Goal: Task Accomplishment & Management: Use online tool/utility

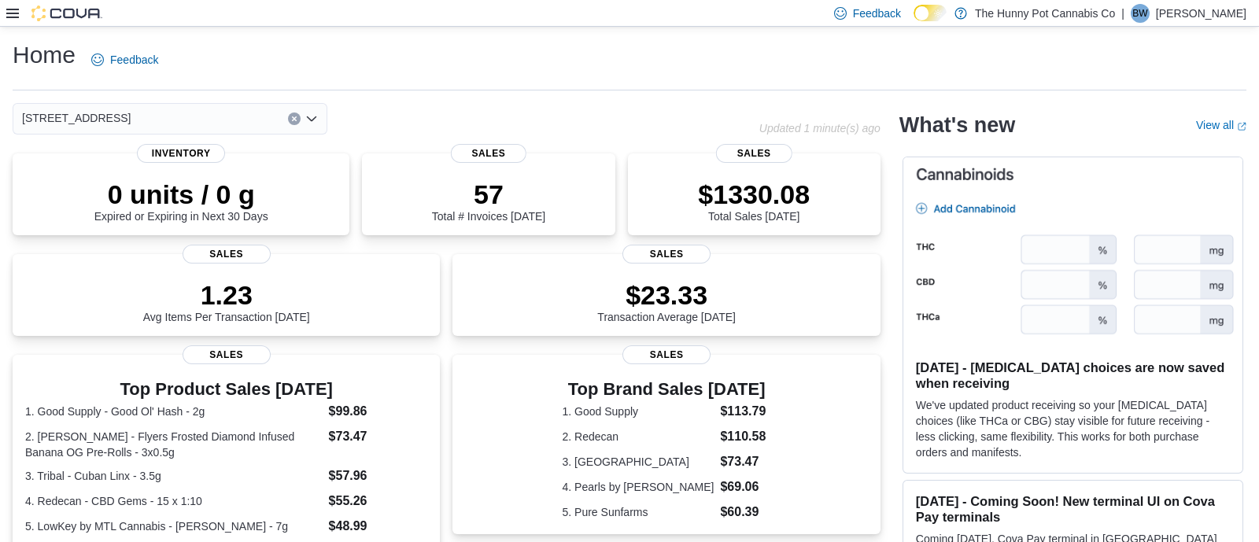
click at [27, 14] on div at bounding box center [54, 14] width 96 height 16
click at [6, 14] on icon at bounding box center [12, 13] width 13 height 13
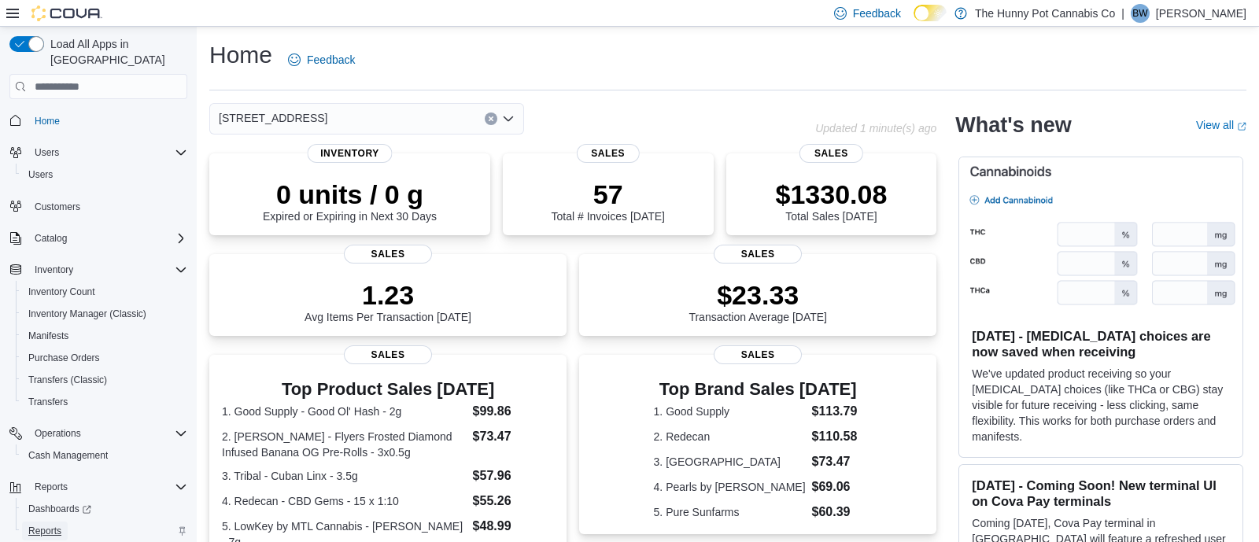
click at [47, 525] on span "Reports" at bounding box center [44, 531] width 33 height 13
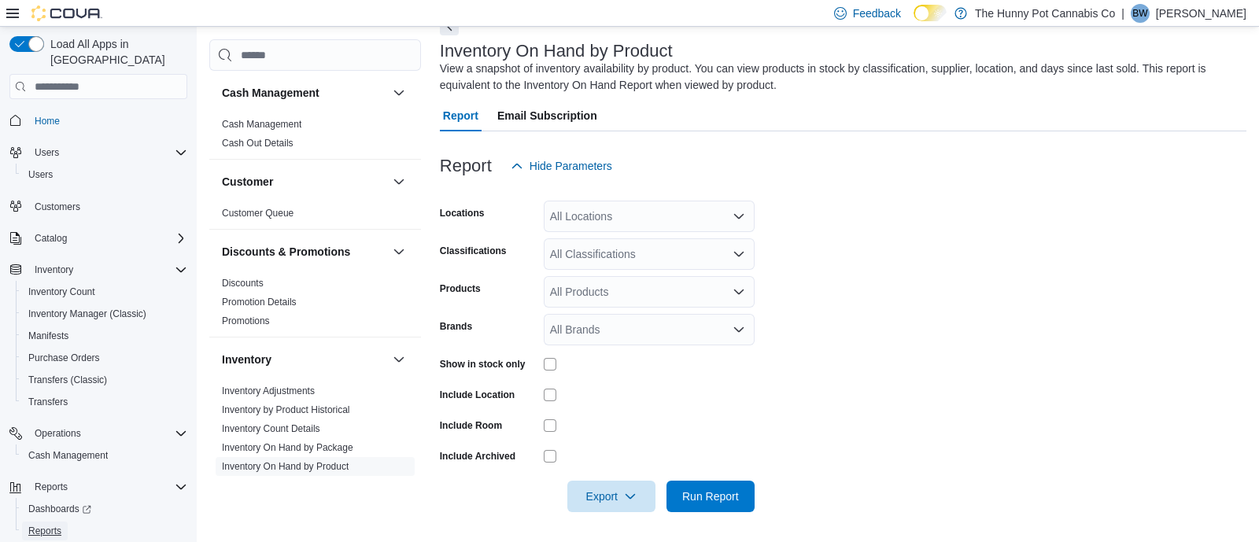
scroll to position [86, 0]
click at [593, 220] on div "All Locations" at bounding box center [649, 216] width 211 height 31
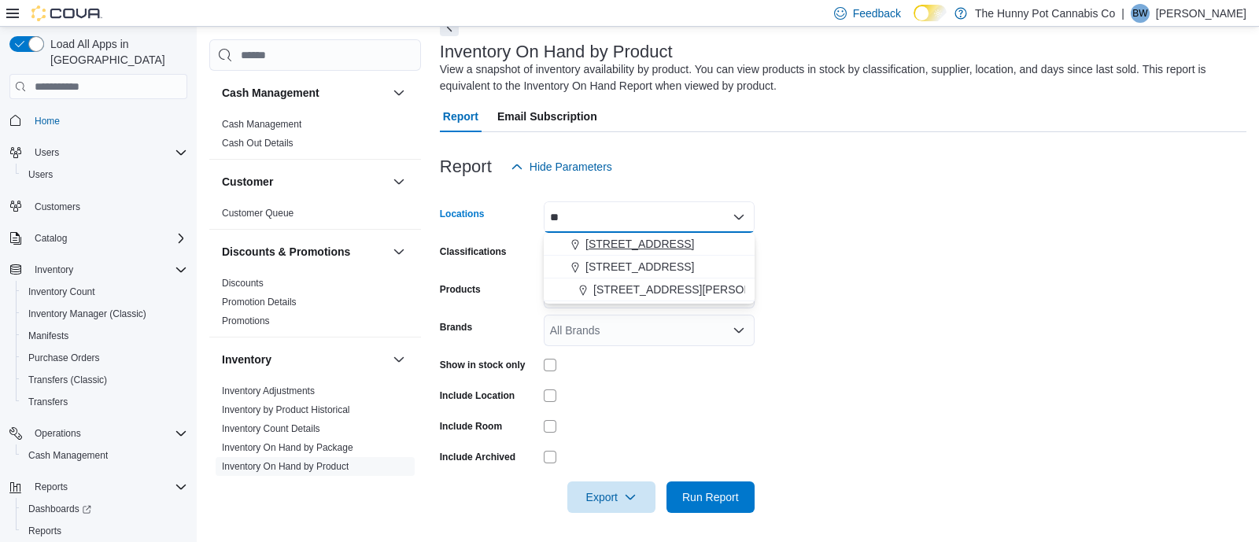
type input "**"
click at [595, 249] on span "2103 Yonge St" at bounding box center [639, 244] width 109 height 16
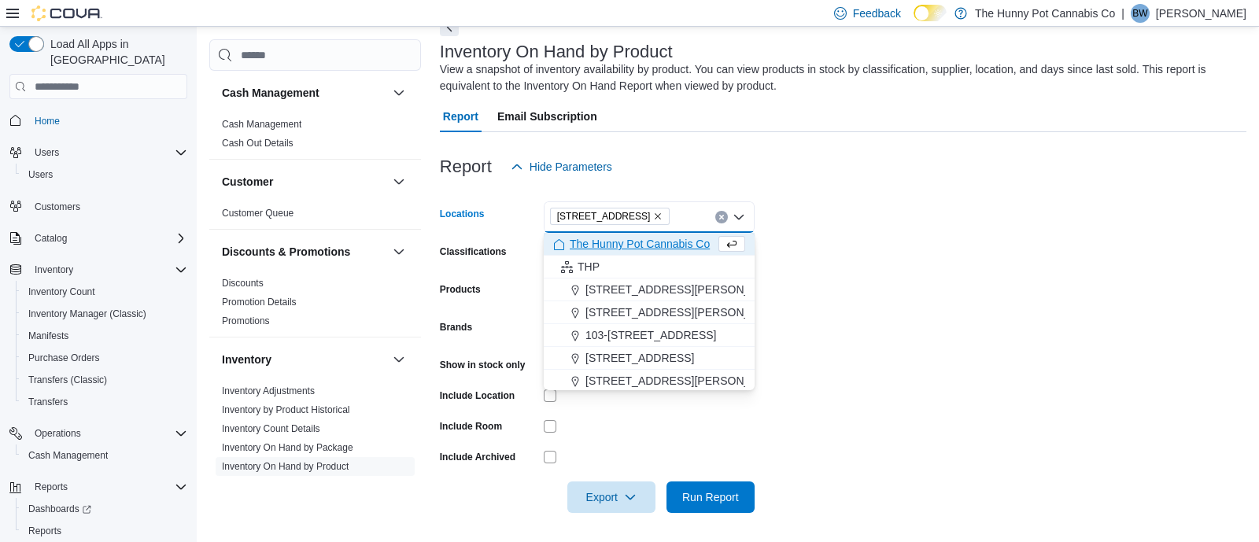
click at [820, 289] on form "Locations 2103 Yonge St Combo box. Selected. 2103 Yonge St. Press Backspace to …" at bounding box center [843, 347] width 806 height 330
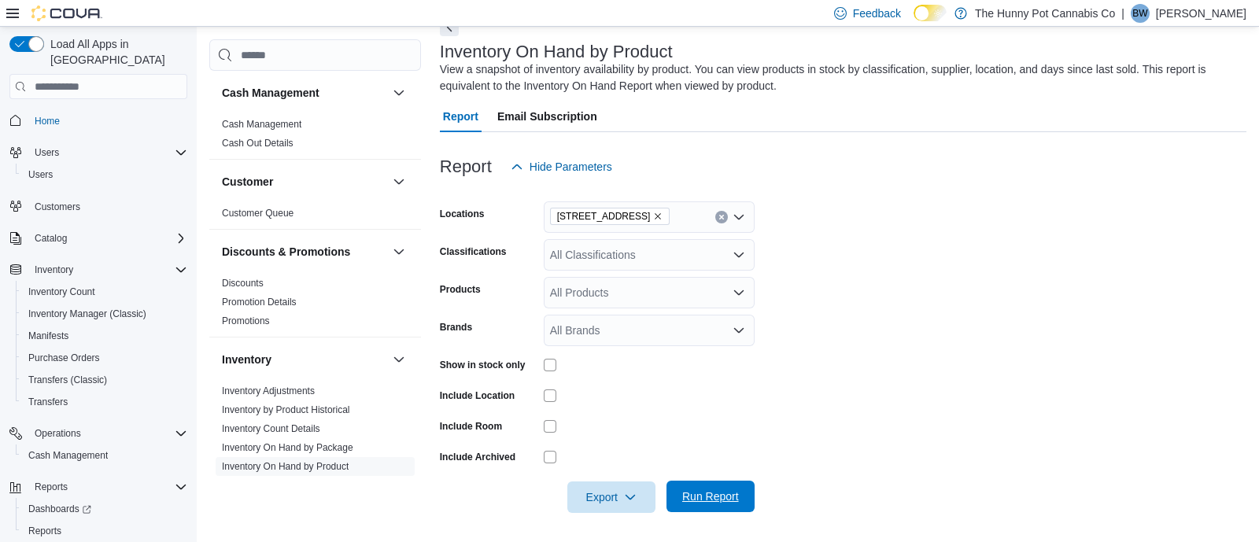
click at [706, 498] on span "Run Report" at bounding box center [710, 496] width 57 height 16
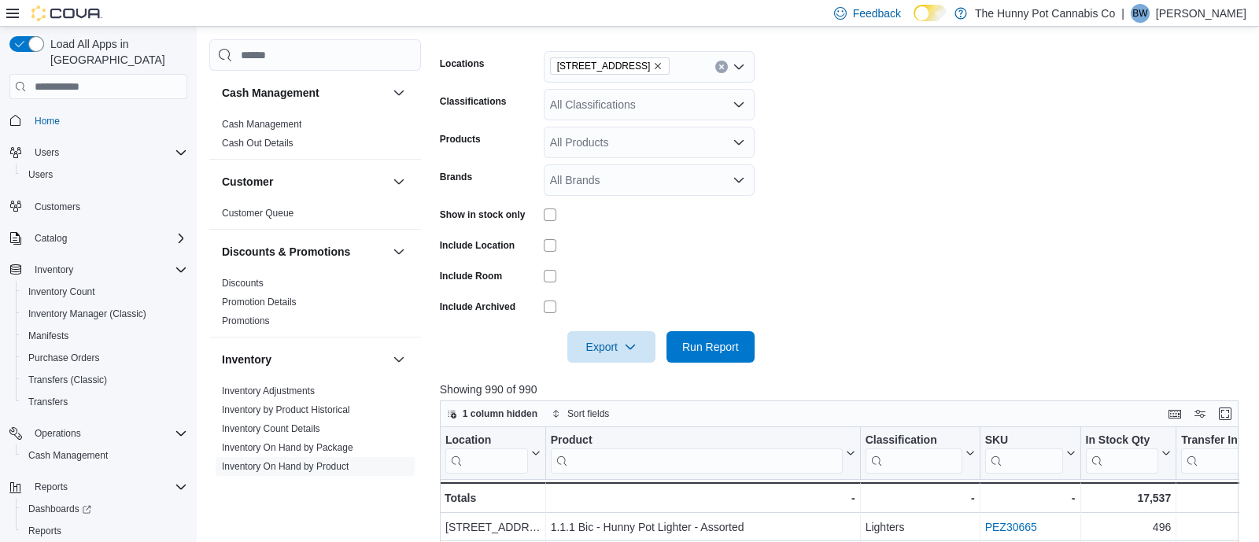
scroll to position [381, 0]
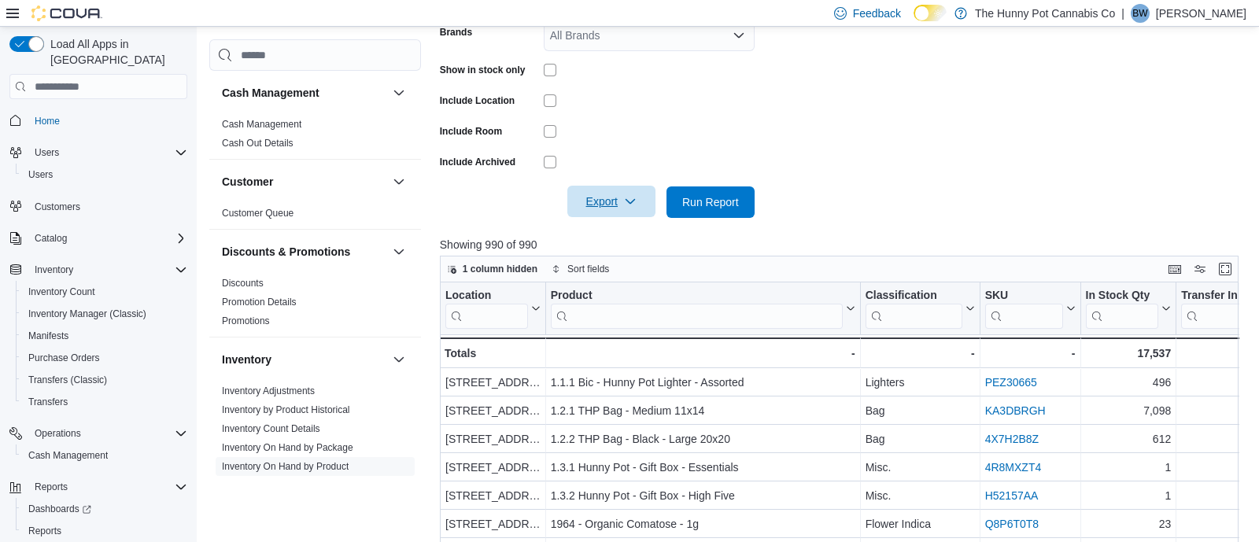
click at [617, 199] on span "Export" at bounding box center [611, 201] width 69 height 31
click at [617, 226] on button "Export to Excel" at bounding box center [614, 233] width 90 height 31
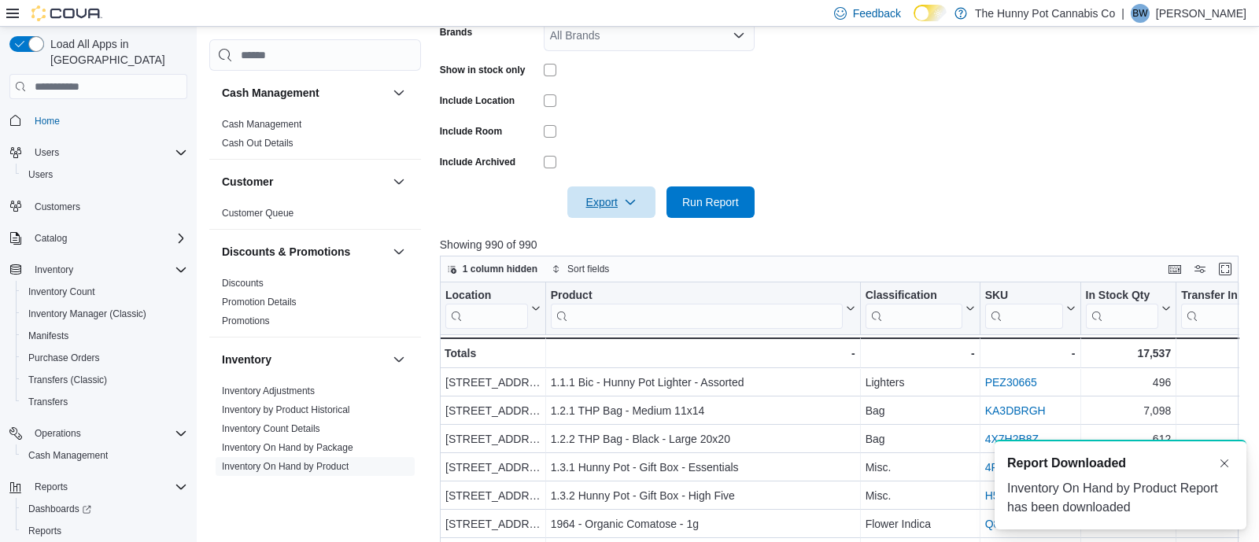
scroll to position [0, 0]
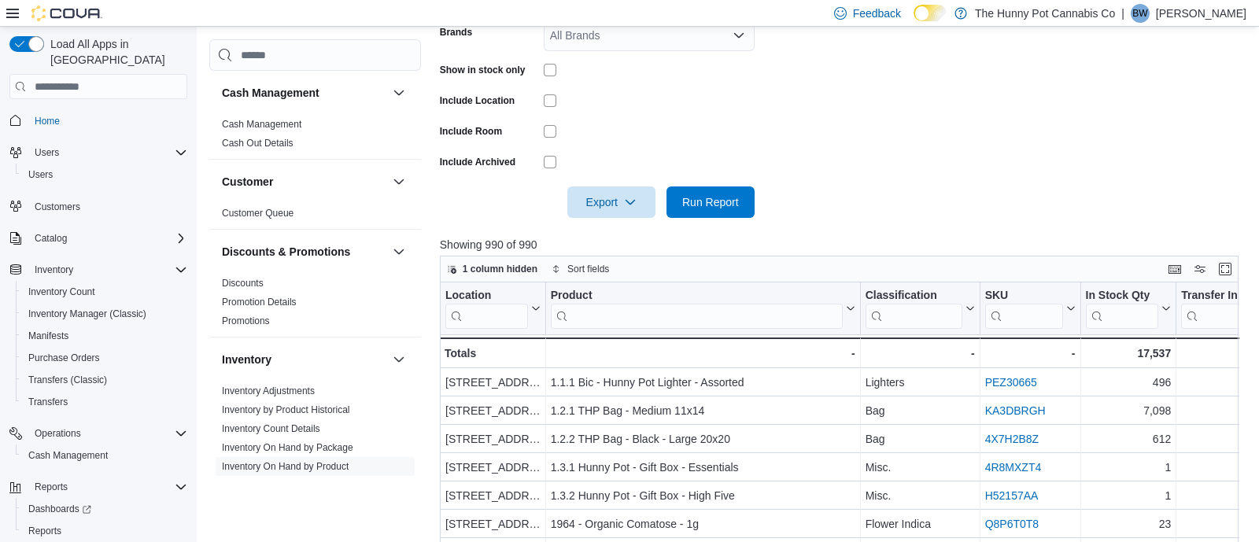
click at [1147, 20] on span "BW" at bounding box center [1139, 13] width 15 height 19
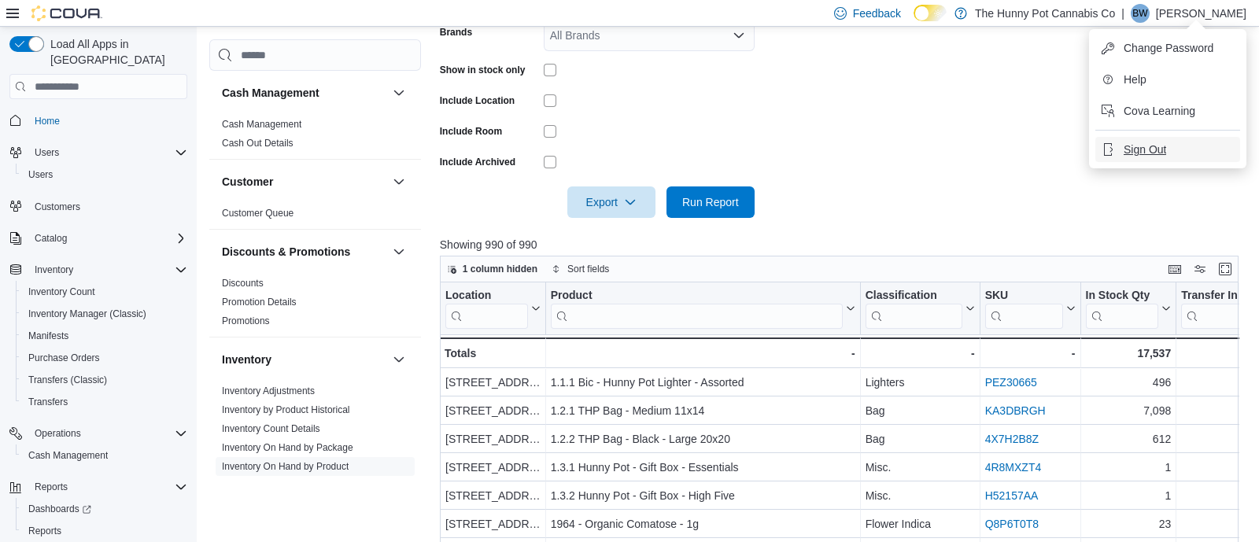
click at [1130, 157] on span "Sign Out" at bounding box center [1144, 150] width 42 height 16
